Goal: Find specific page/section: Find specific page/section

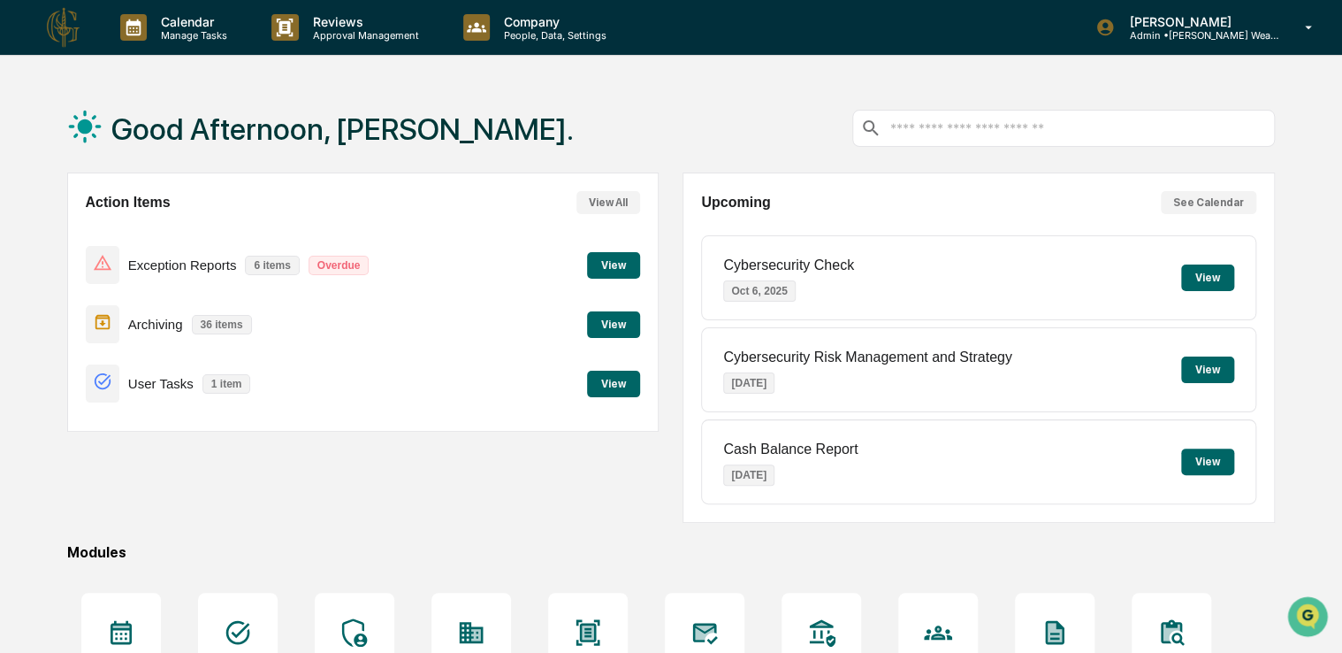
drag, startPoint x: 541, startPoint y: 513, endPoint x: 414, endPoint y: 537, distance: 129.5
click at [414, 537] on div "Good Afternoon, [PERSON_NAME]. Action Items View All Exception Reports 6 items …" at bounding box center [671, 470] width 1261 height 772
drag, startPoint x: 492, startPoint y: 462, endPoint x: 416, endPoint y: 501, distance: 84.6
click at [416, 501] on div "Action Items View All Exception Reports 6 items Overdue View Archiving 36 items…" at bounding box center [363, 347] width 592 height 350
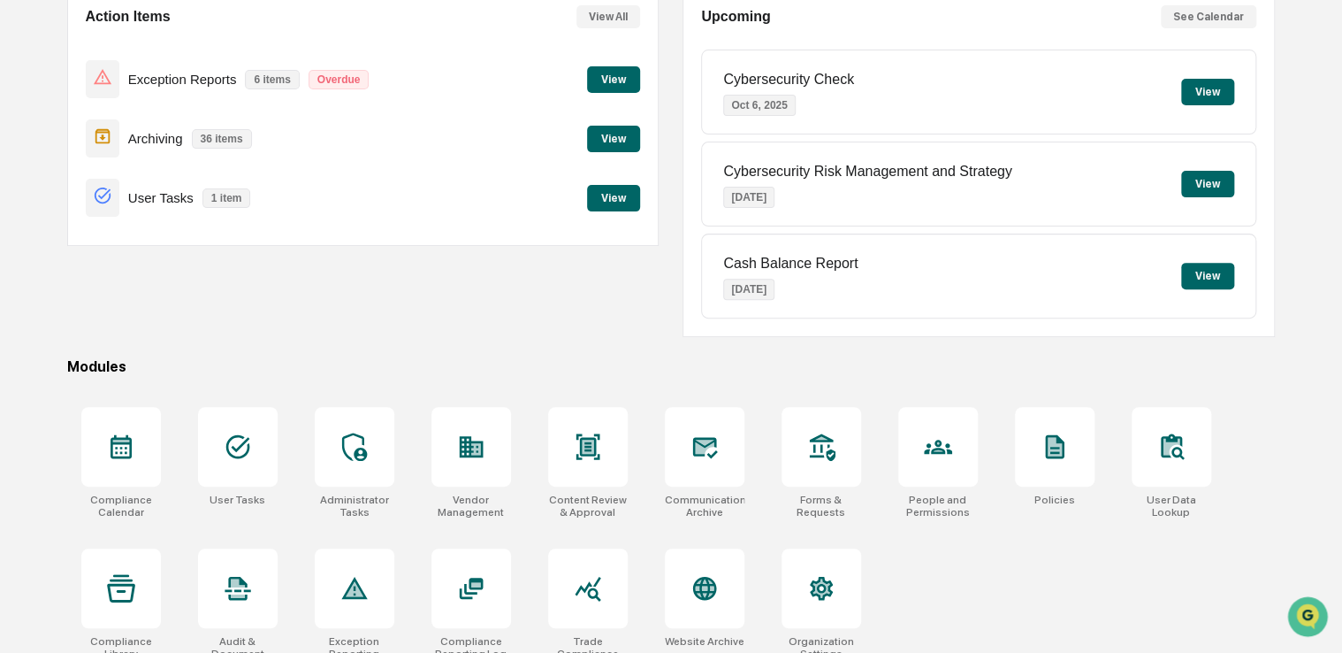
scroll to position [187, 0]
click at [932, 422] on div at bounding box center [938, 446] width 80 height 80
